Goal: Task Accomplishment & Management: Use online tool/utility

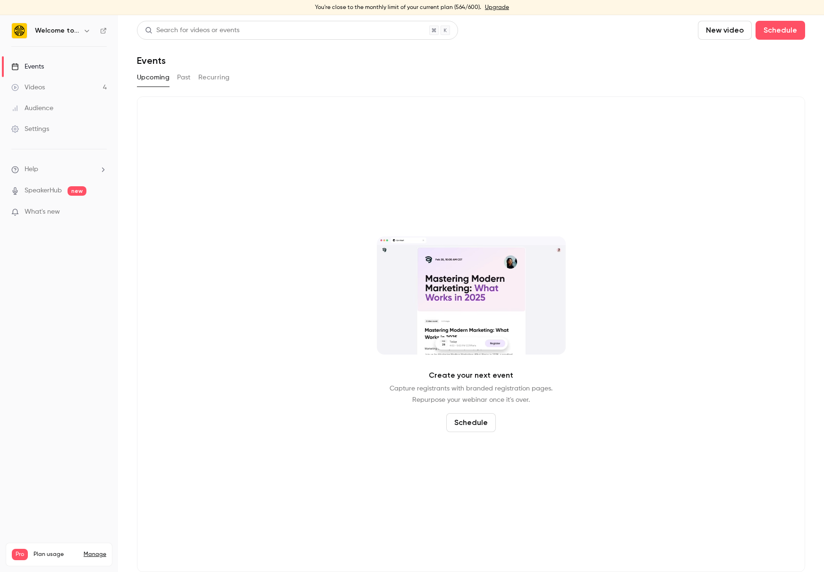
click at [46, 90] on link "Videos 4" at bounding box center [59, 87] width 118 height 21
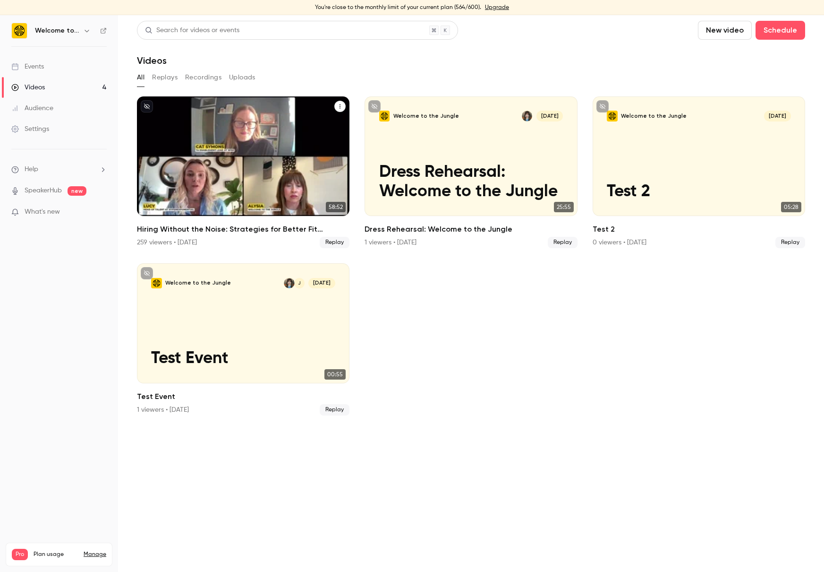
click at [200, 125] on div "Welcome to the Jungle Sep 30 Hiring Without the Noise: Strategies for Better Fi…" at bounding box center [243, 156] width 213 height 120
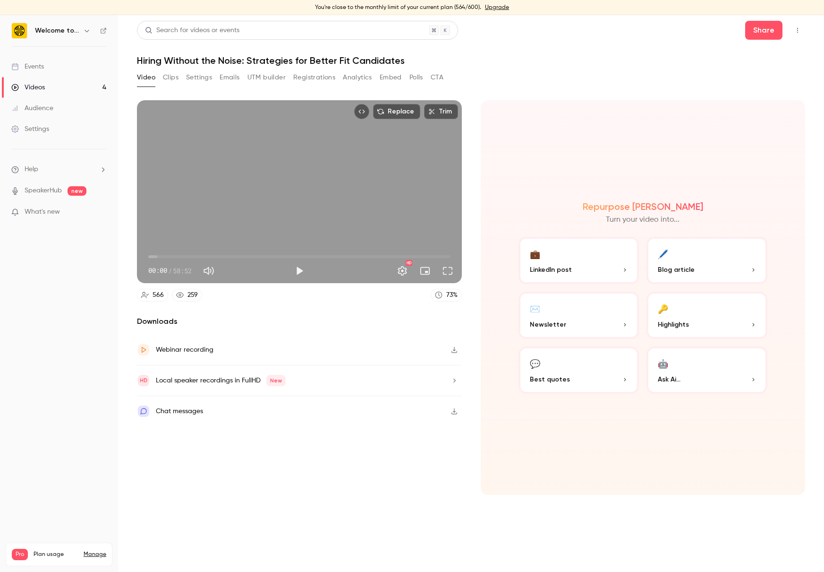
click at [665, 362] on div "🤖" at bounding box center [663, 363] width 10 height 15
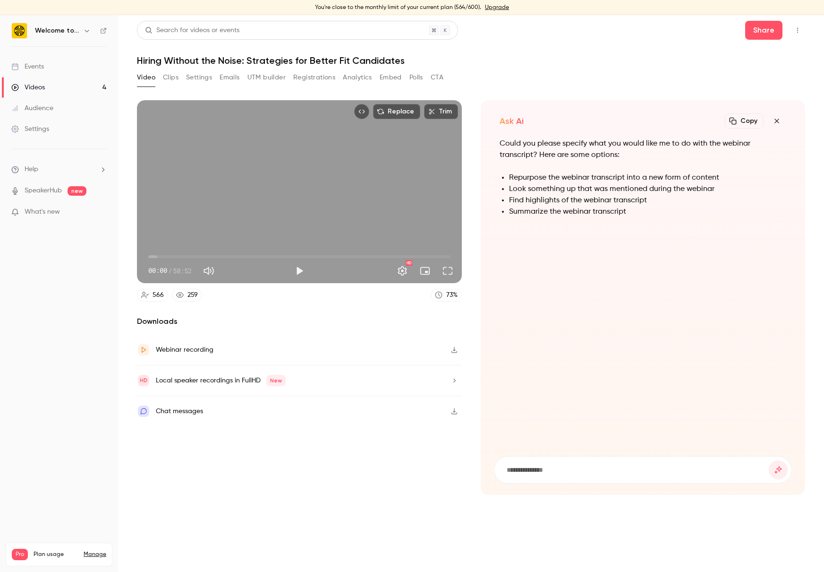
click at [526, 469] on input at bounding box center [638, 469] width 264 height 10
type input "**********"
click at [769, 460] on button "submit" at bounding box center [778, 469] width 19 height 19
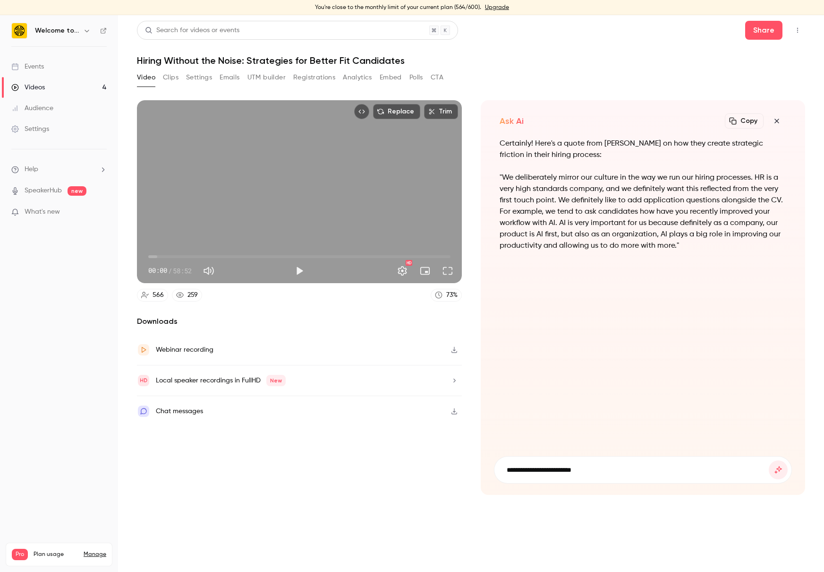
type input "**********"
click at [769, 460] on button "submit" at bounding box center [778, 469] width 19 height 19
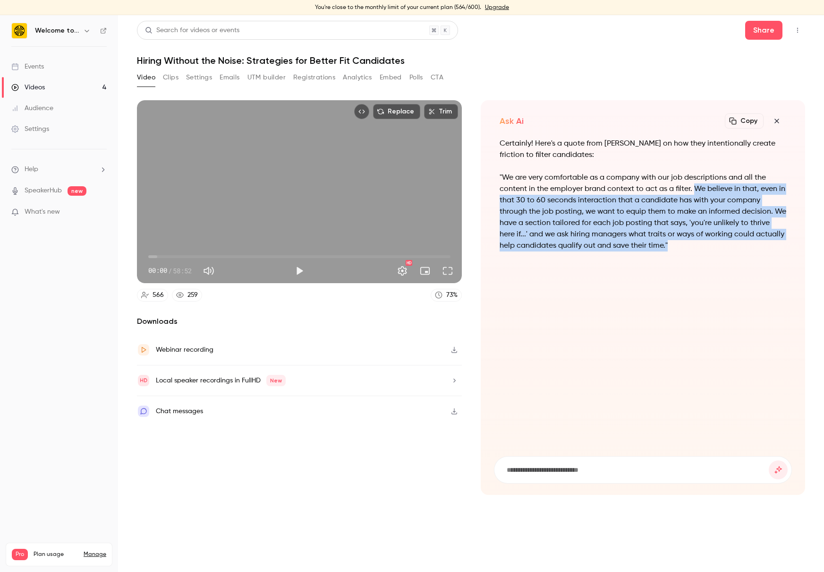
copy p "We believe in that, even in that 30 to 60 seconds interaction that a candidate …"
drag, startPoint x: 693, startPoint y: 249, endPoint x: 693, endPoint y: 189, distance: 59.5
click at [693, 189] on p ""We are very comfortable as a company with our job descriptions and all the con…" at bounding box center [643, 211] width 287 height 79
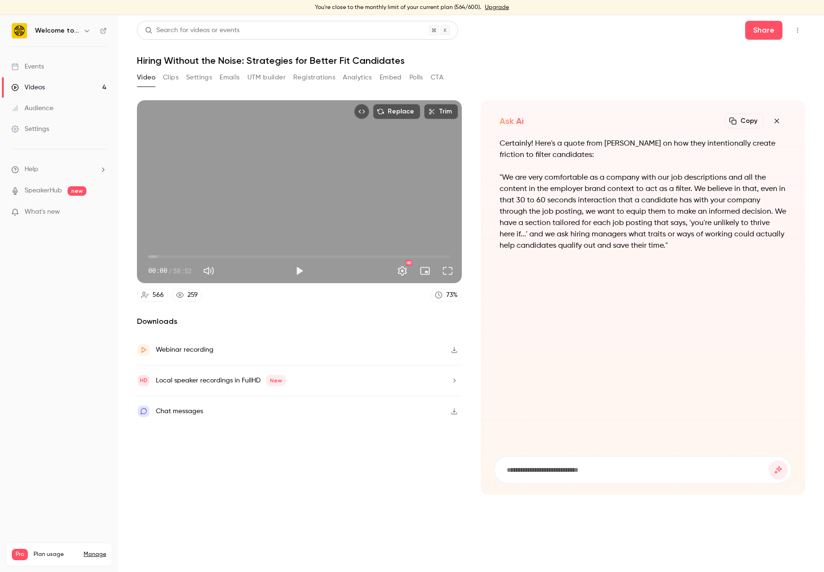
click at [533, 470] on input at bounding box center [638, 469] width 264 height 10
type input "**********"
click at [769, 460] on button "submit" at bounding box center [778, 469] width 19 height 19
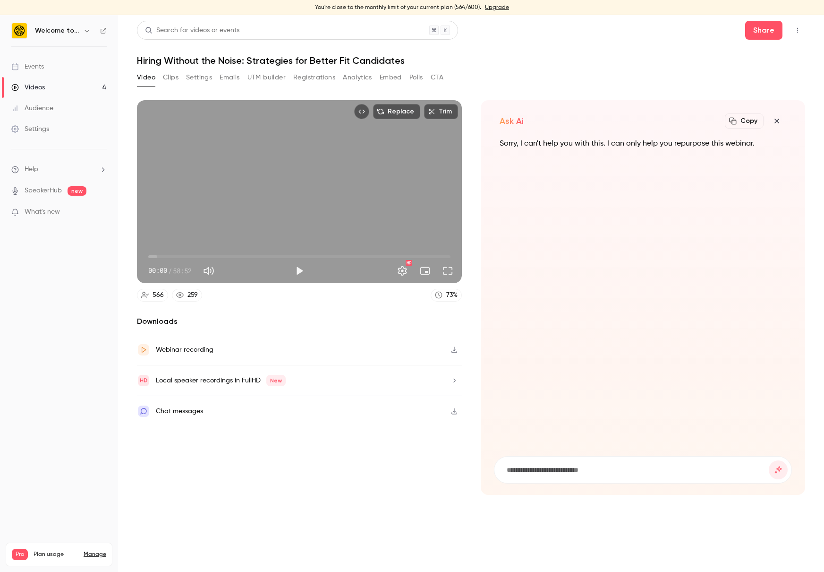
click at [788, 120] on div "Ask Ai Copy Turn your video into... Sorry, I can't help you with this. I can on…" at bounding box center [643, 297] width 325 height 394
click at [775, 120] on icon "button" at bounding box center [776, 121] width 11 height 8
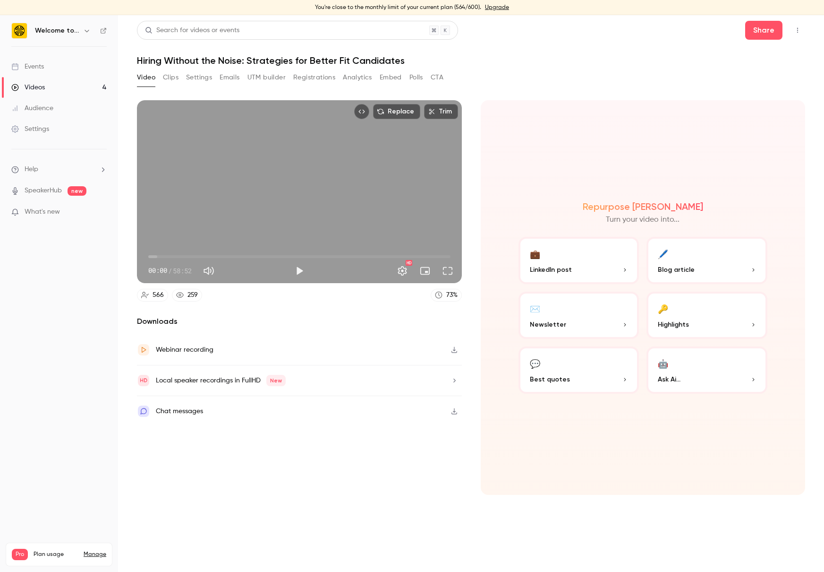
click at [684, 371] on button "🤖 Ask Ai..." at bounding box center [707, 369] width 121 height 47
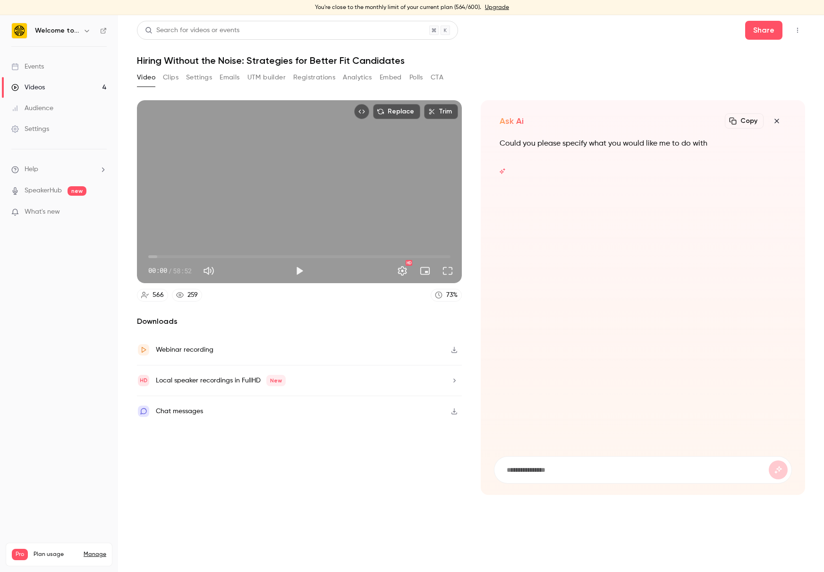
click at [555, 460] on form at bounding box center [644, 469] width 298 height 26
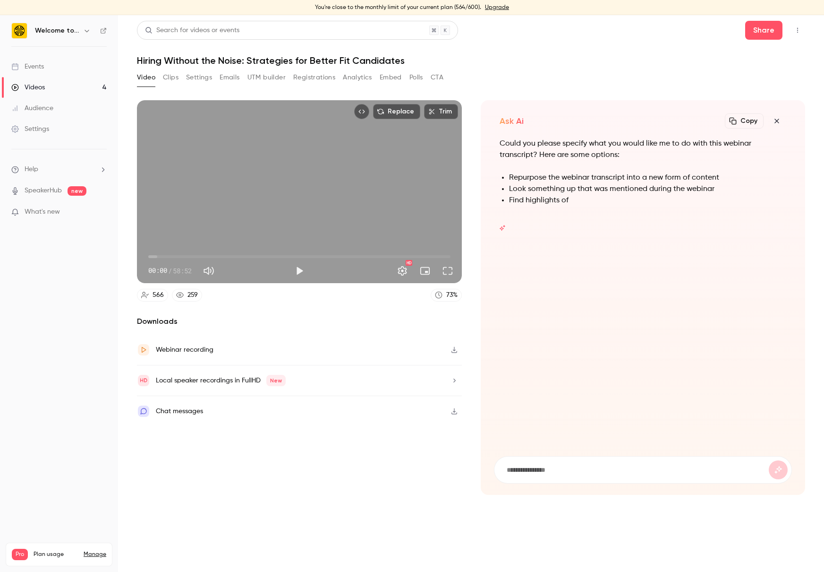
click at [556, 467] on input at bounding box center [638, 469] width 264 height 10
type input "**********"
click at [769, 460] on button "submit" at bounding box center [778, 469] width 19 height 19
